Goal: Use online tool/utility: Utilize a website feature to perform a specific function

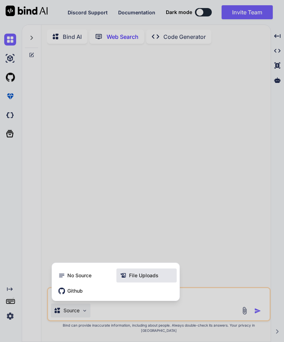
click at [154, 279] on span "File Uploads" at bounding box center [143, 275] width 29 height 7
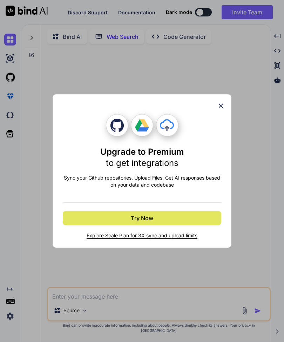
click at [200, 213] on button "Try Now" at bounding box center [142, 218] width 158 height 14
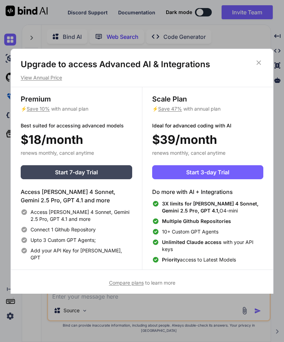
click at [261, 64] on icon at bounding box center [259, 63] width 8 height 8
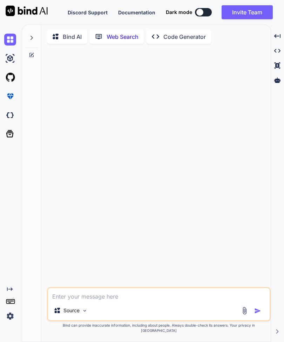
click at [245, 315] on img at bounding box center [244, 311] width 8 height 8
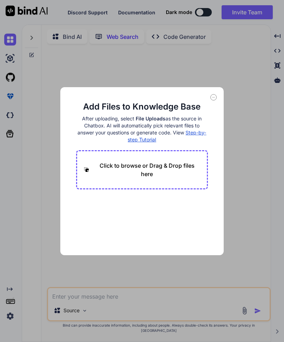
click at [182, 175] on p "Click to browse or Drag & Drop files here" at bounding box center [147, 169] width 108 height 17
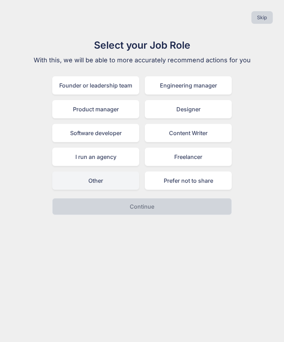
click at [124, 187] on div "Other" at bounding box center [95, 181] width 87 height 18
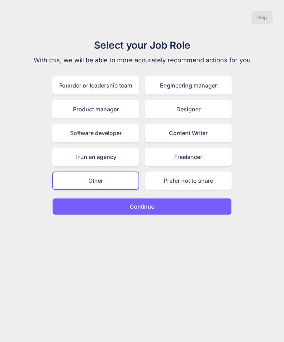
click at [136, 205] on p "Continue" at bounding box center [142, 206] width 25 height 8
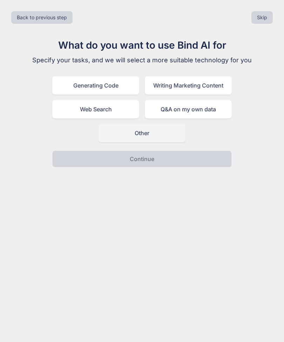
click at [158, 136] on div "Other" at bounding box center [141, 133] width 87 height 18
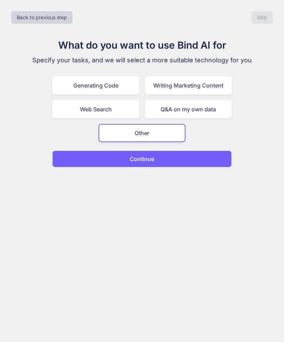
click at [159, 160] on button "Continue" at bounding box center [141, 159] width 179 height 17
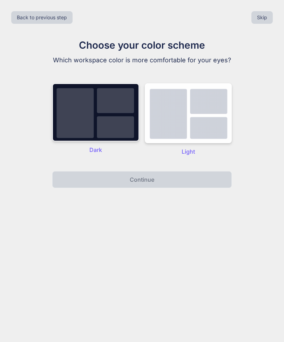
click at [116, 129] on img at bounding box center [95, 112] width 87 height 58
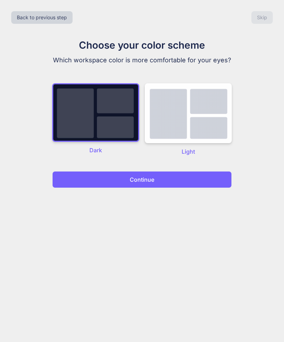
click at [137, 184] on button "Continue" at bounding box center [141, 179] width 179 height 17
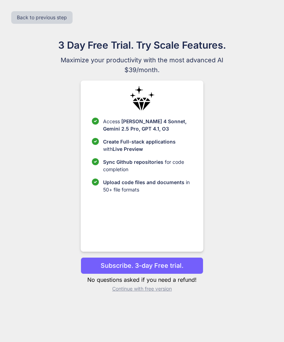
click at [166, 292] on p "Continue with free version" at bounding box center [142, 288] width 123 height 7
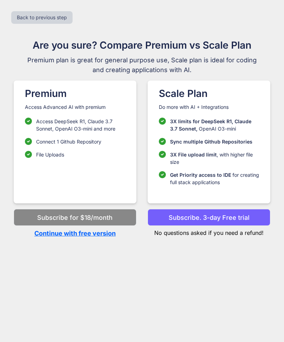
click at [103, 235] on p "Continue with free version" at bounding box center [75, 233] width 123 height 9
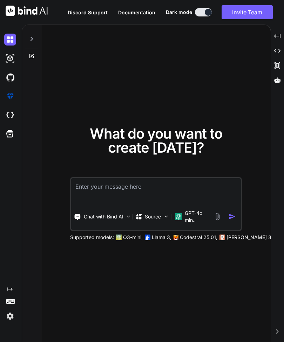
click at [172, 203] on textarea at bounding box center [156, 191] width 170 height 26
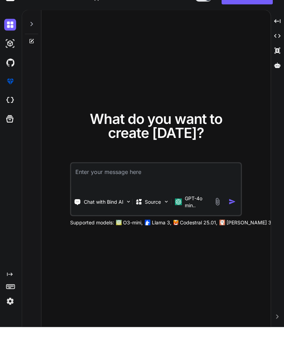
click at [215, 213] on img at bounding box center [217, 217] width 8 height 8
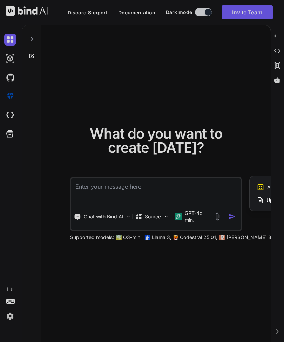
click at [212, 205] on div at bounding box center [142, 171] width 284 height 342
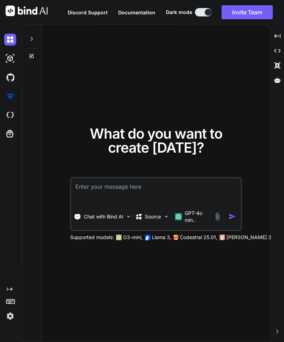
click at [218, 213] on img at bounding box center [217, 217] width 8 height 8
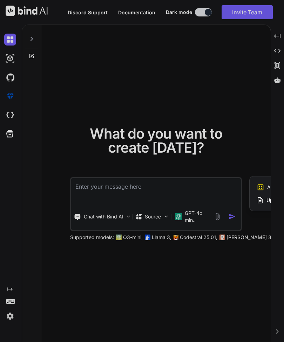
scroll to position [0, 0]
click at [242, 271] on div at bounding box center [142, 171] width 284 height 342
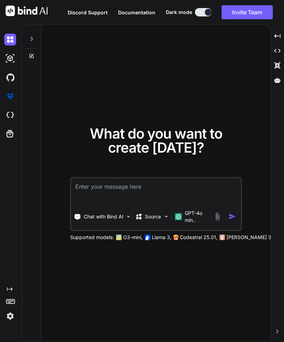
click at [216, 221] on img at bounding box center [217, 217] width 8 height 8
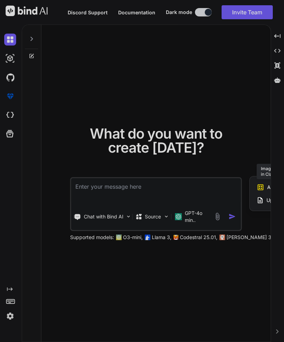
click at [261, 191] on icon at bounding box center [260, 188] width 8 height 8
click at [264, 187] on div at bounding box center [142, 171] width 284 height 342
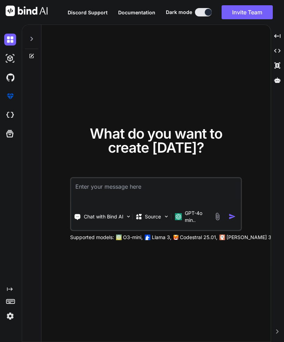
click at [220, 221] on img at bounding box center [217, 217] width 8 height 8
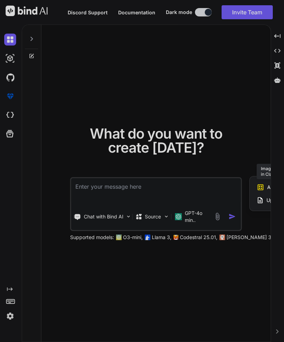
click at [263, 191] on icon at bounding box center [260, 188] width 8 height 8
click at [262, 191] on icon at bounding box center [260, 188] width 6 height 6
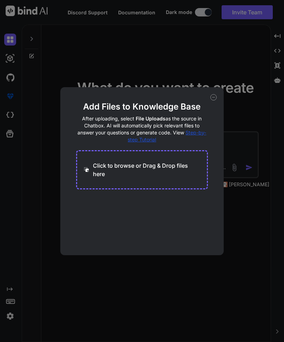
click at [262, 214] on div "Add Files to Knowledge Base After uploading, select File Uploads as the source …" at bounding box center [142, 171] width 284 height 342
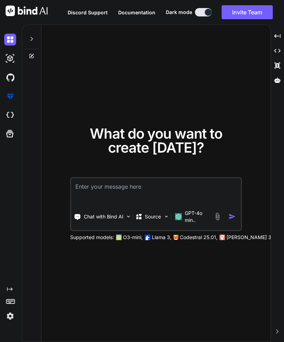
click at [217, 221] on img at bounding box center [217, 217] width 8 height 8
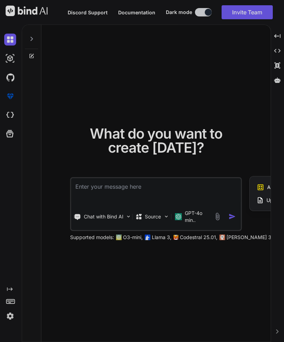
click at [263, 204] on icon at bounding box center [259, 200] width 7 height 7
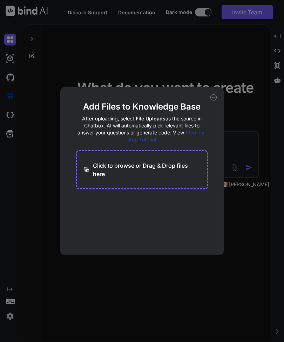
click at [176, 167] on p "Click to browse or Drag & Drop files here" at bounding box center [147, 169] width 108 height 17
click at [126, 167] on p "Click to browse or Drag & Drop files here" at bounding box center [147, 169] width 108 height 17
click at [217, 68] on div "Add Files to Knowledge Base After uploading, select File Uploads as the source …" at bounding box center [142, 171] width 284 height 342
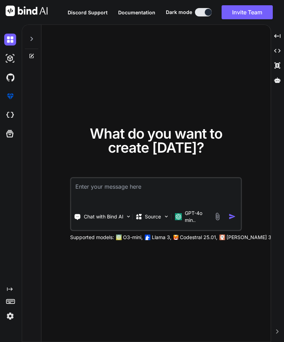
click at [114, 200] on textarea at bounding box center [156, 191] width 170 height 26
click at [118, 198] on textarea at bounding box center [156, 191] width 170 height 26
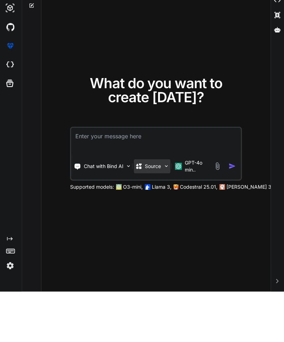
click at [154, 213] on p "Source" at bounding box center [153, 216] width 16 height 7
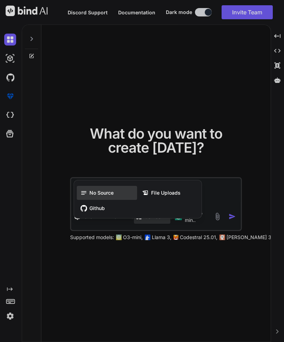
click at [118, 186] on div "No Source" at bounding box center [107, 193] width 60 height 14
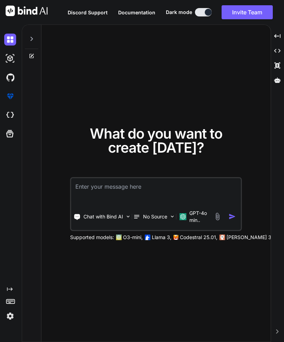
click at [215, 213] on img at bounding box center [217, 217] width 8 height 8
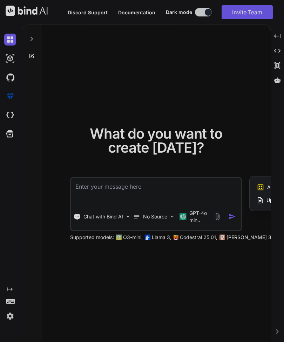
click at [161, 206] on div at bounding box center [142, 171] width 284 height 342
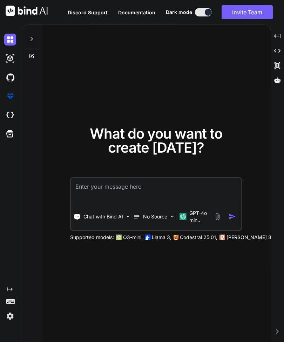
click at [214, 213] on img at bounding box center [217, 217] width 8 height 8
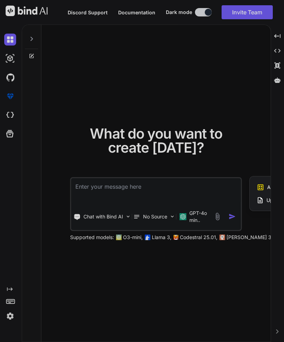
click at [259, 197] on icon at bounding box center [259, 200] width 7 height 7
type textarea "x"
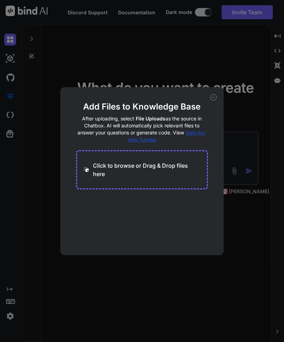
click at [182, 170] on p "Click to browse or Drag & Drop files here" at bounding box center [147, 169] width 108 height 17
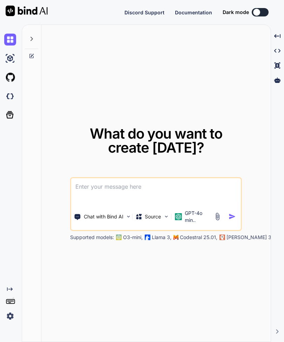
type textarea "x"
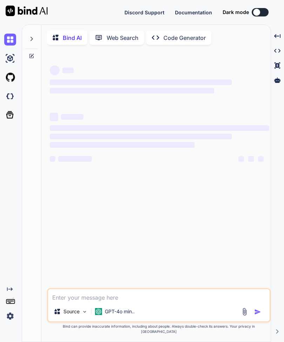
type textarea "x"
